Goal: Information Seeking & Learning: Learn about a topic

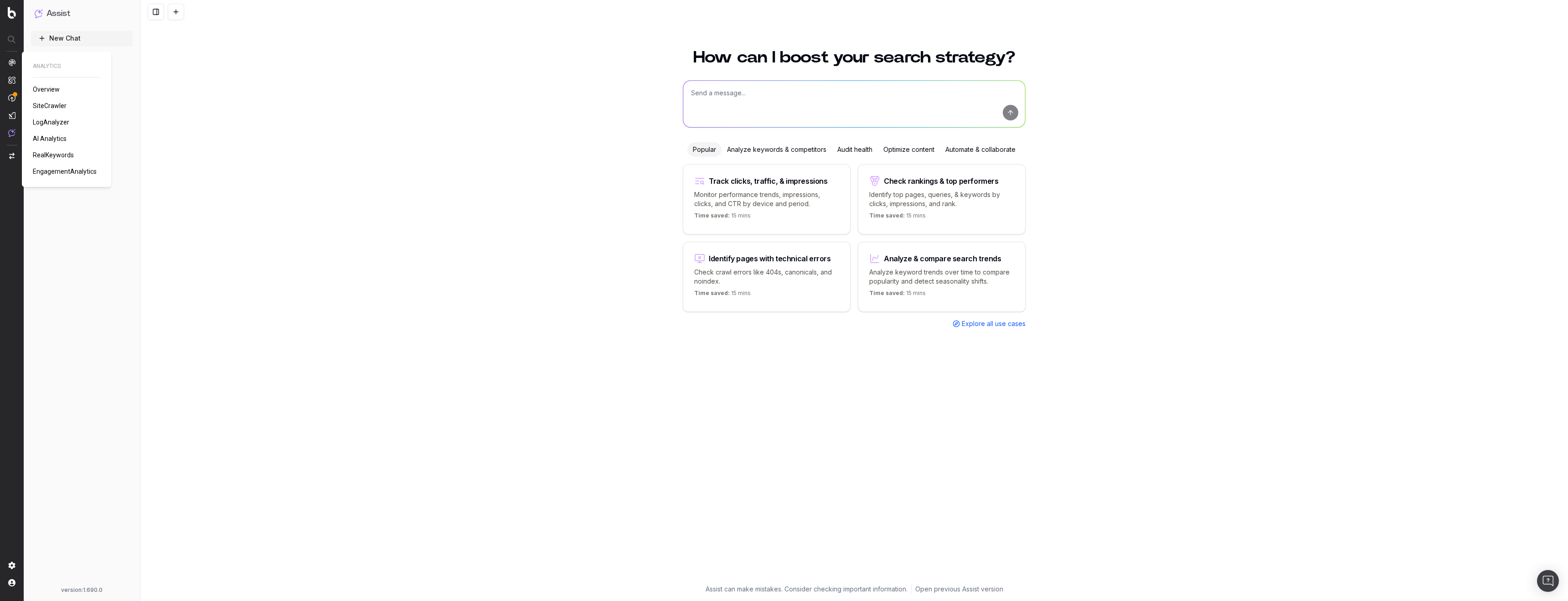
click at [13, 63] on img at bounding box center [12, 63] width 7 height 7
click at [38, 87] on span "Overview" at bounding box center [46, 90] width 27 height 7
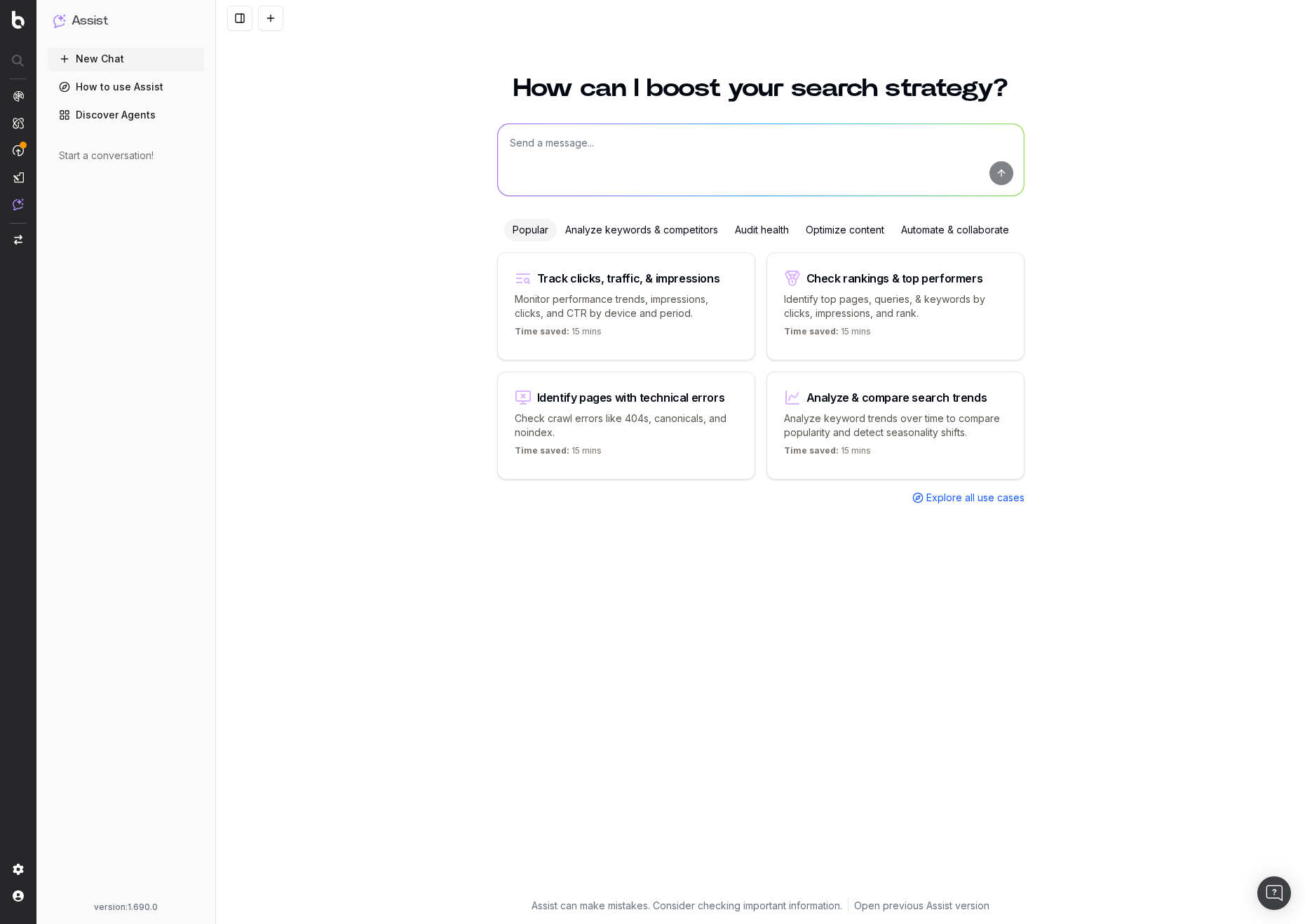
click at [96, 122] on link "Discover Agents" at bounding box center [125, 115] width 156 height 22
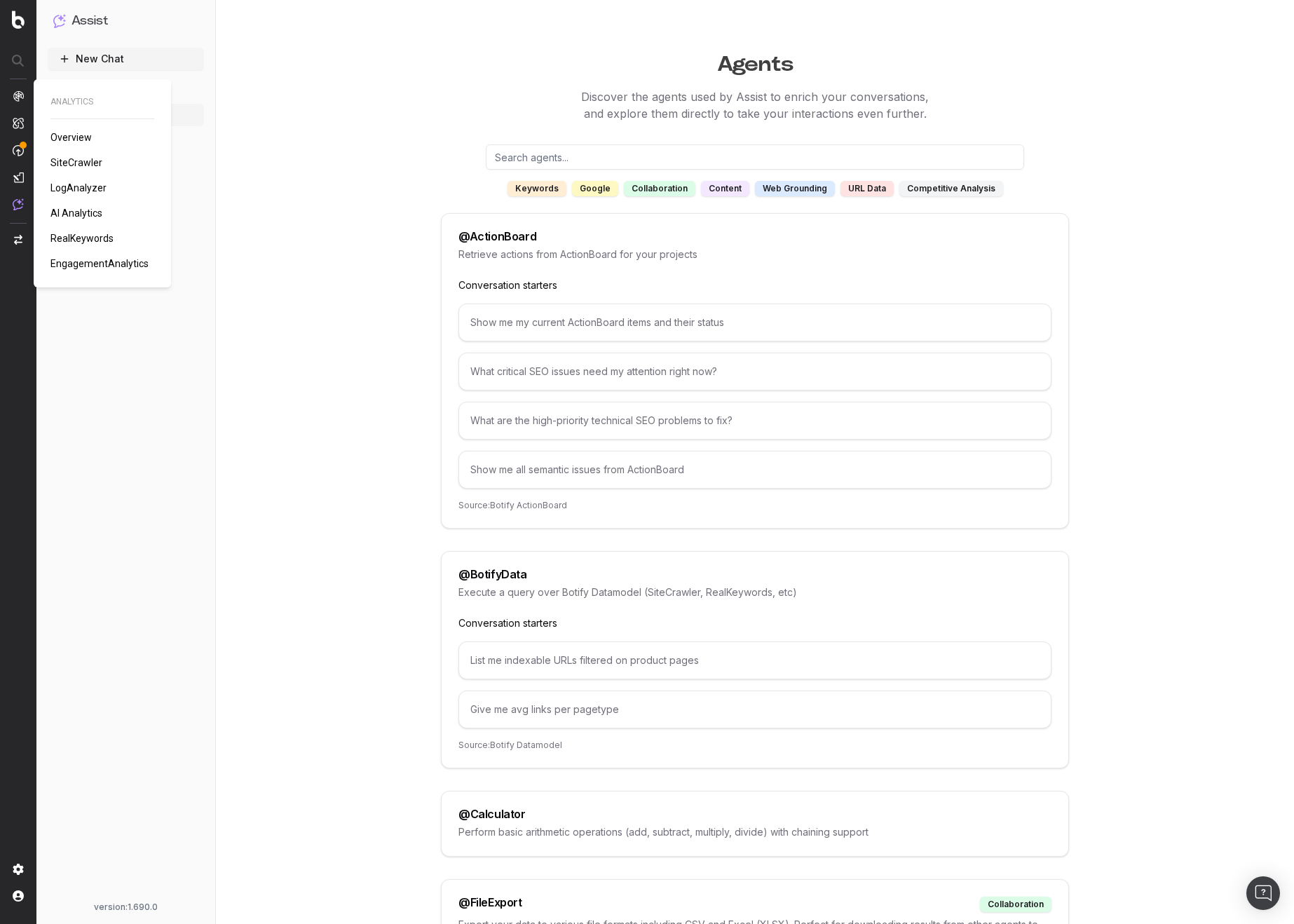
click at [95, 214] on span "AI Analytics" at bounding box center [76, 213] width 51 height 11
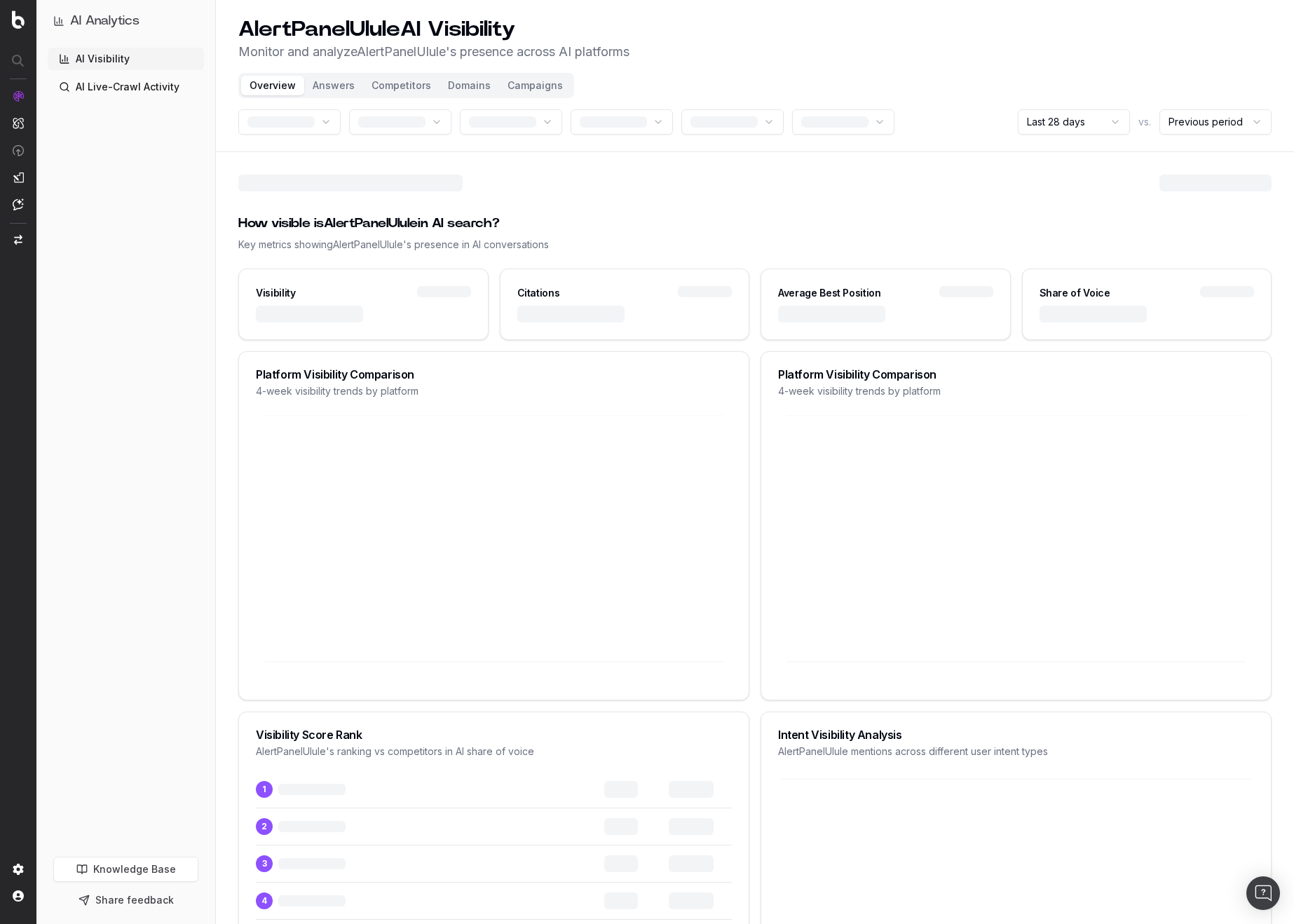
click at [886, 225] on div "How visible is AlertPanelUlule in AI search?" at bounding box center [756, 223] width 1034 height 20
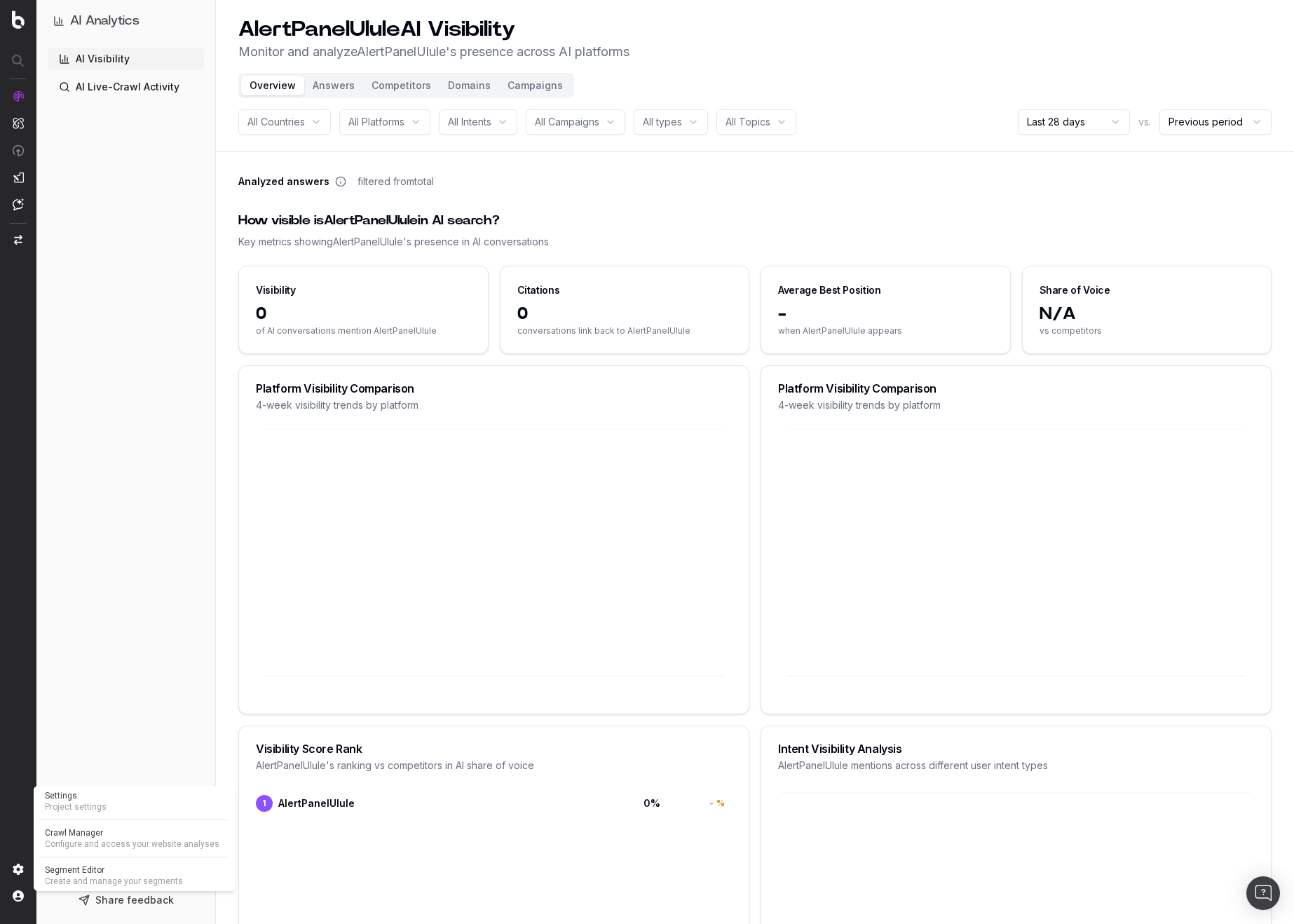
scroll to position [8, 0]
